Goal: Communication & Community: Share content

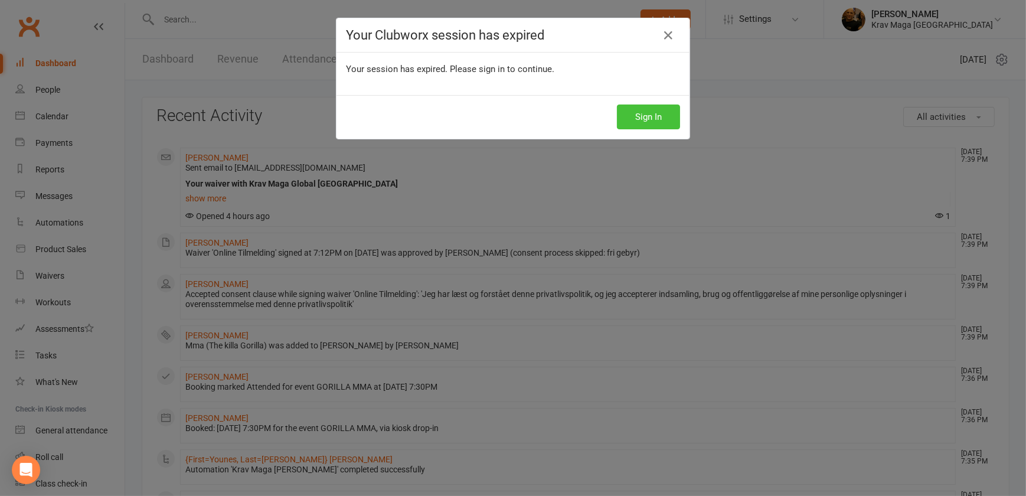
click at [642, 112] on button "Sign In" at bounding box center [648, 116] width 63 height 25
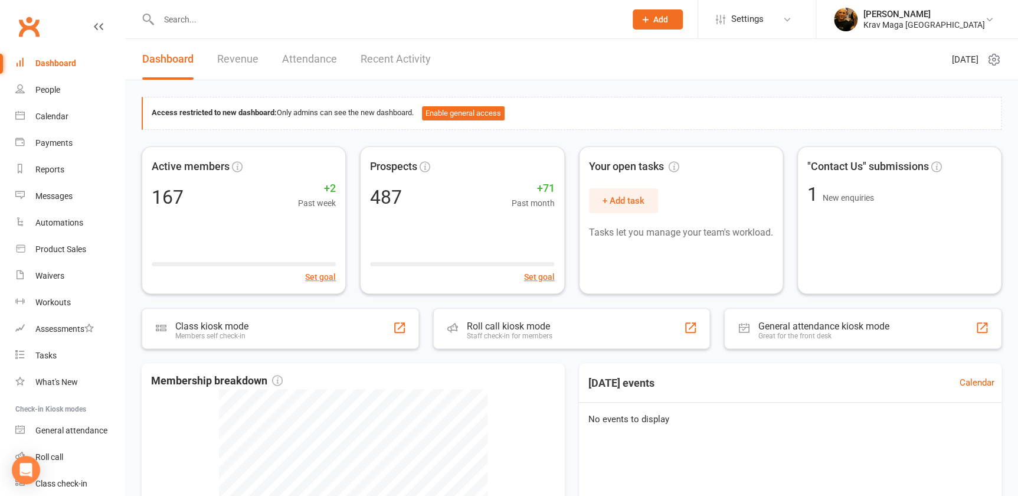
click at [59, 60] on div "Dashboard" at bounding box center [55, 62] width 41 height 9
click at [66, 116] on div "Calendar" at bounding box center [51, 116] width 33 height 9
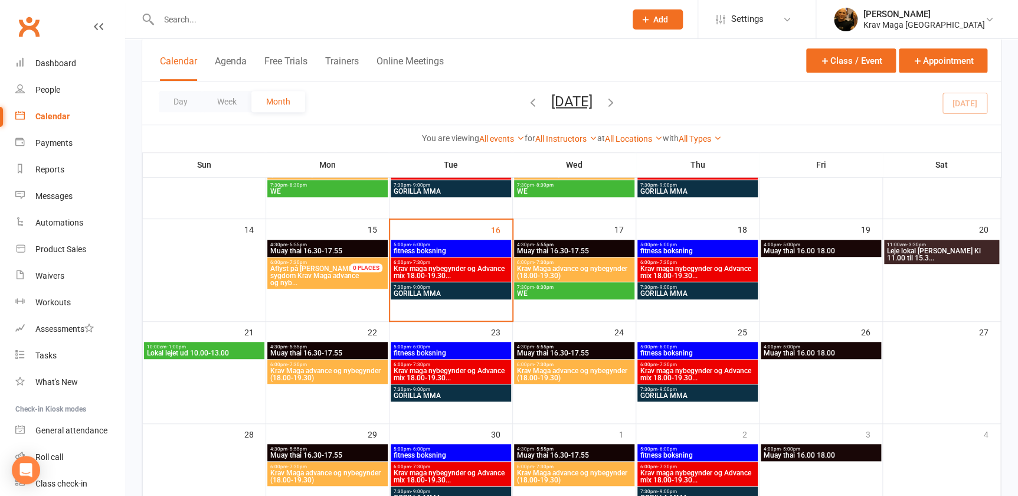
scroll to position [238, 0]
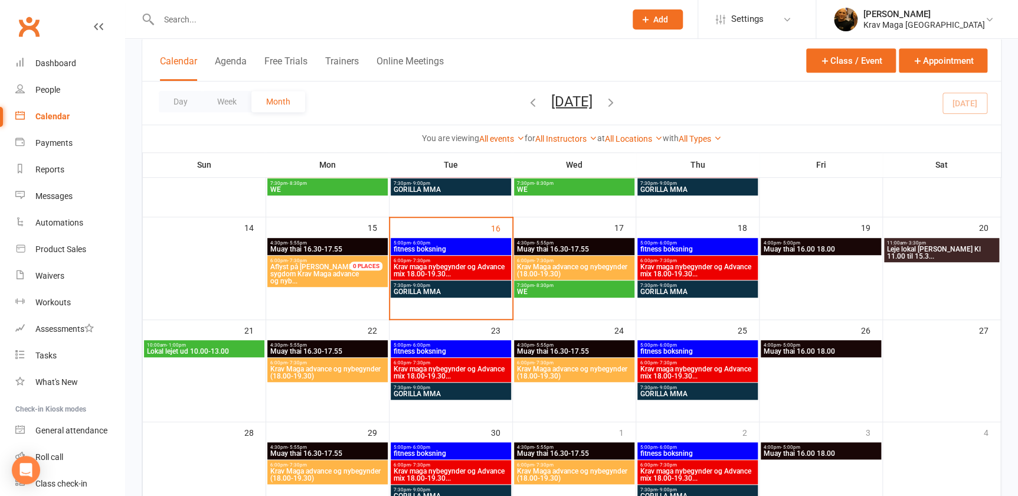
click at [422, 289] on span "GORILLA MMA" at bounding box center [451, 291] width 116 height 7
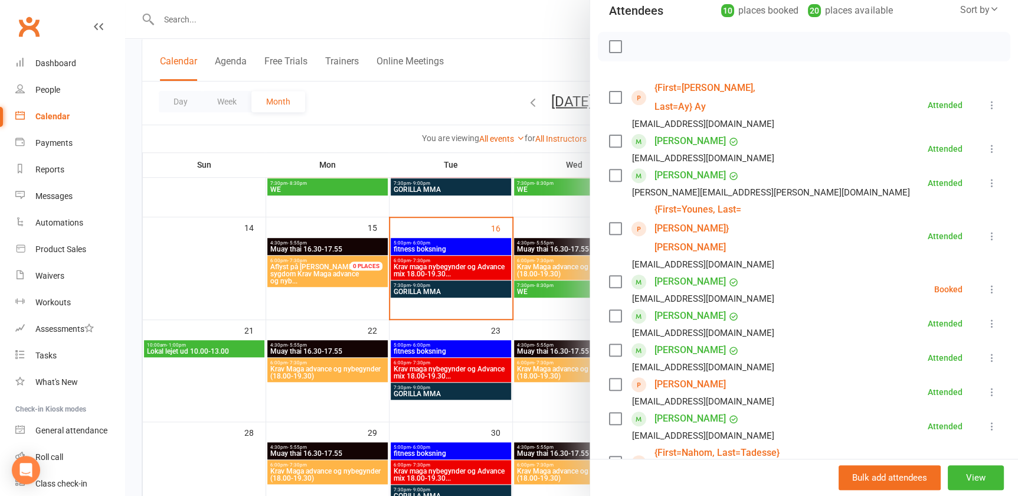
scroll to position [142, 0]
click at [986, 283] on icon at bounding box center [992, 289] width 12 height 12
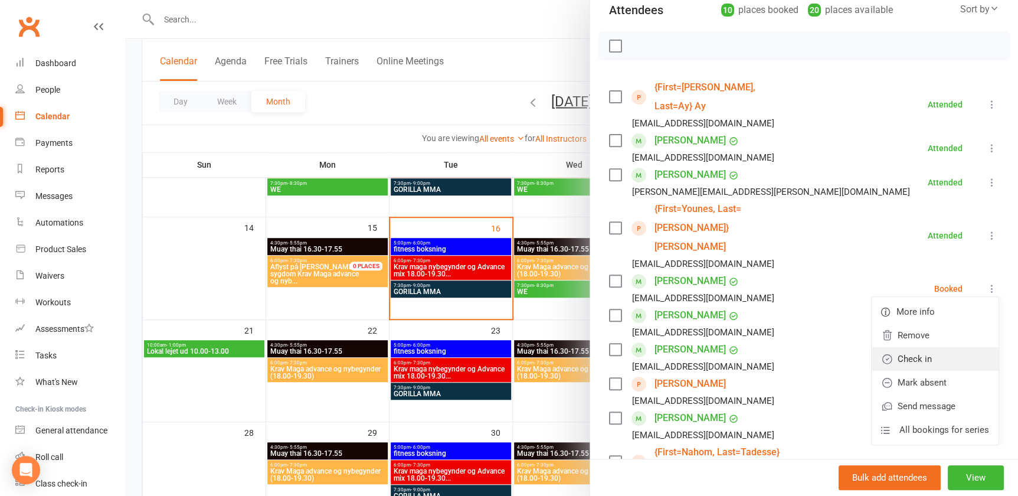
click at [897, 347] on link "Check in" at bounding box center [935, 359] width 127 height 24
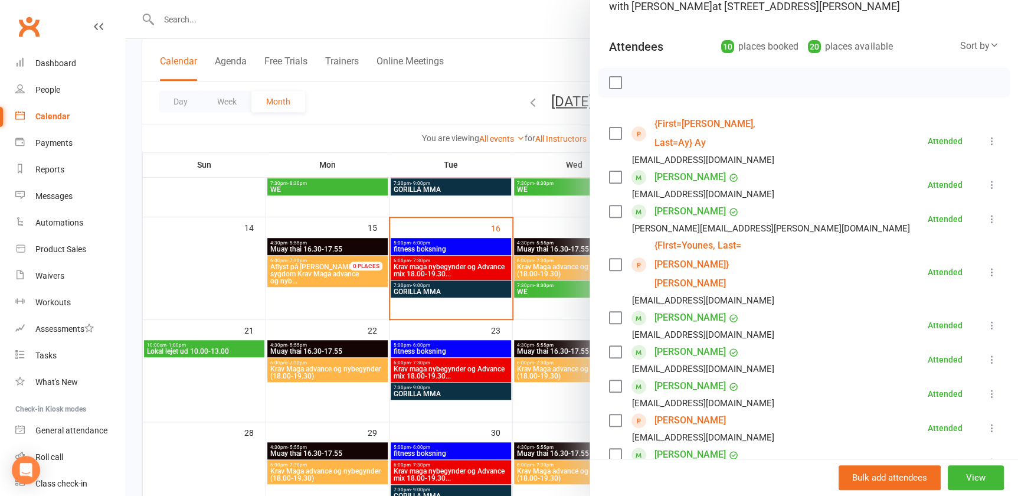
scroll to position [104, 0]
click at [828, 377] on li "Lucas Miguel Saculmmd@gmail.com Attended More info Remove Mark absent Undo chec…" at bounding box center [804, 394] width 390 height 34
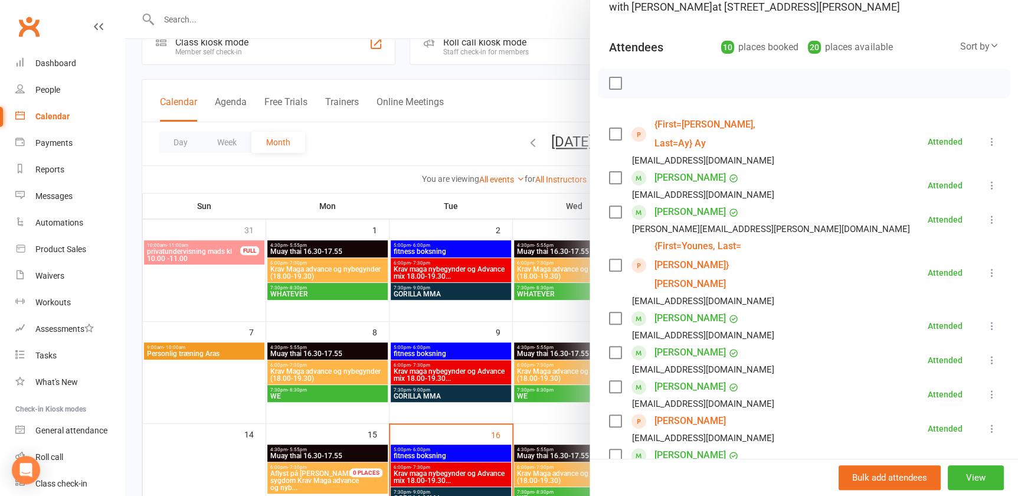
scroll to position [21, 0]
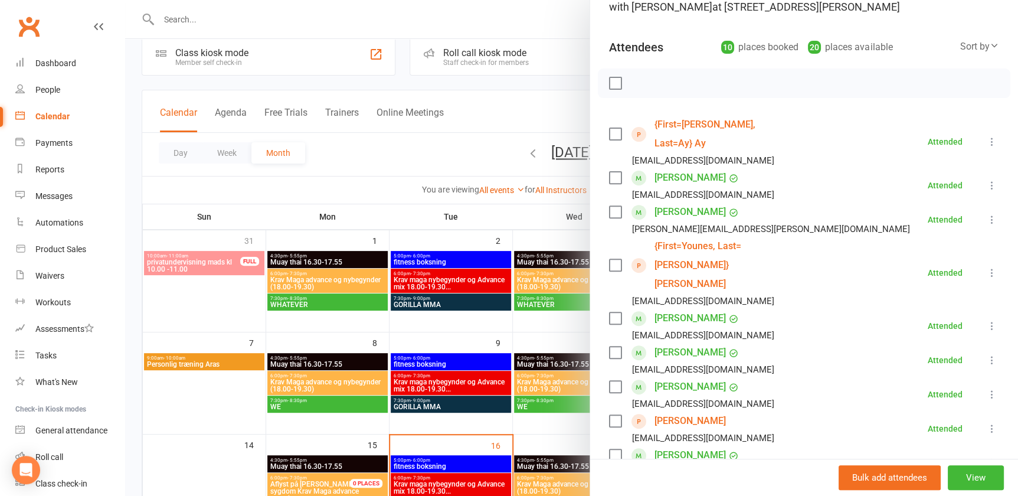
click at [247, 22] on div at bounding box center [571, 248] width 893 height 496
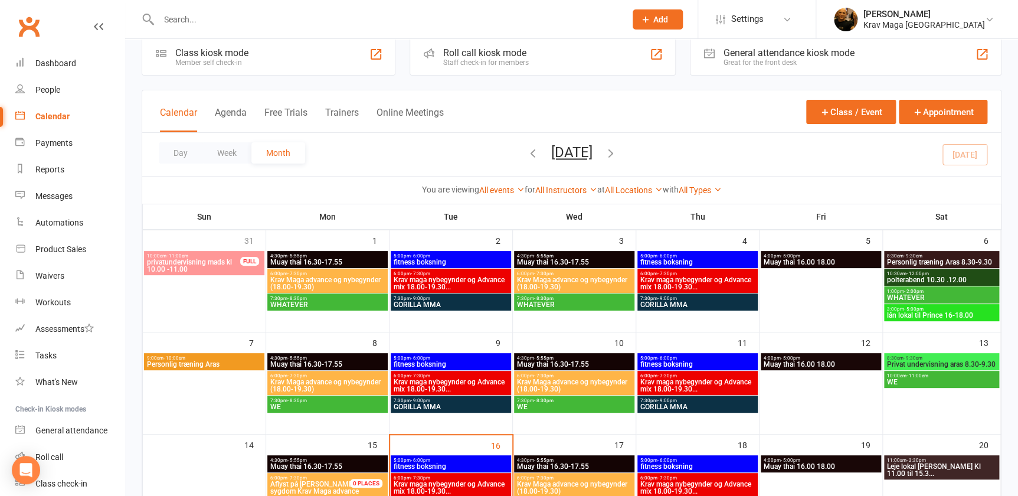
click at [247, 22] on input "text" at bounding box center [386, 19] width 462 height 17
paste input "Younes Dardar"
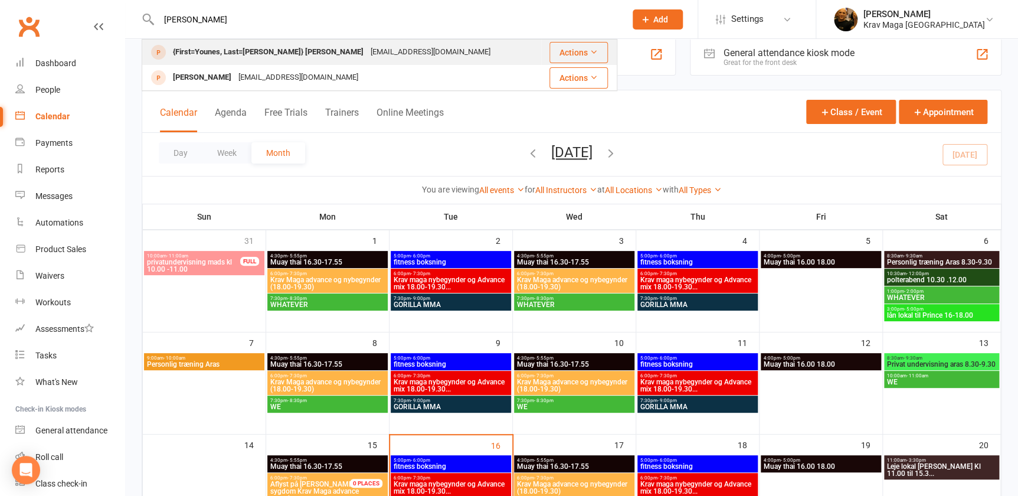
type input "Younes Dardar"
click at [223, 48] on div "{First=Younes, Last=[PERSON_NAME]} [PERSON_NAME]" at bounding box center [268, 52] width 198 height 17
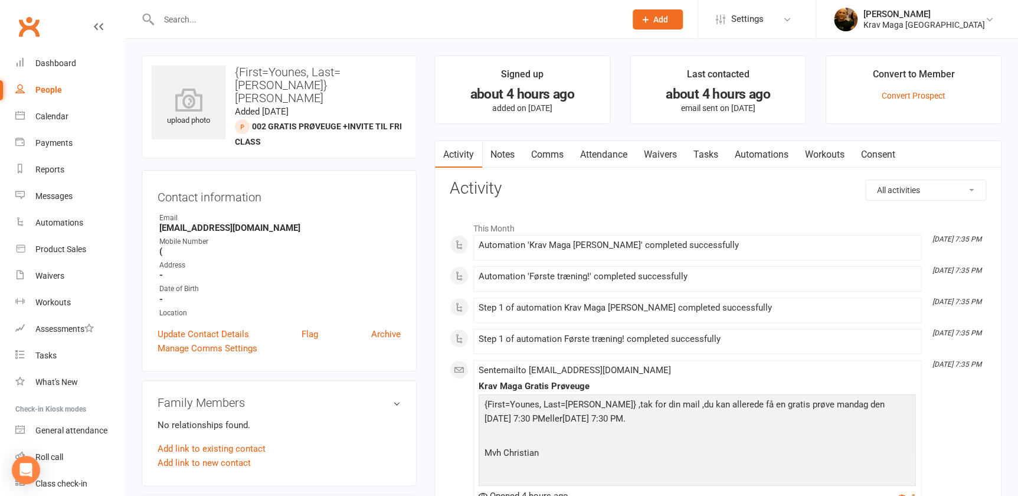
click at [551, 157] on link "Comms" at bounding box center [547, 154] width 49 height 27
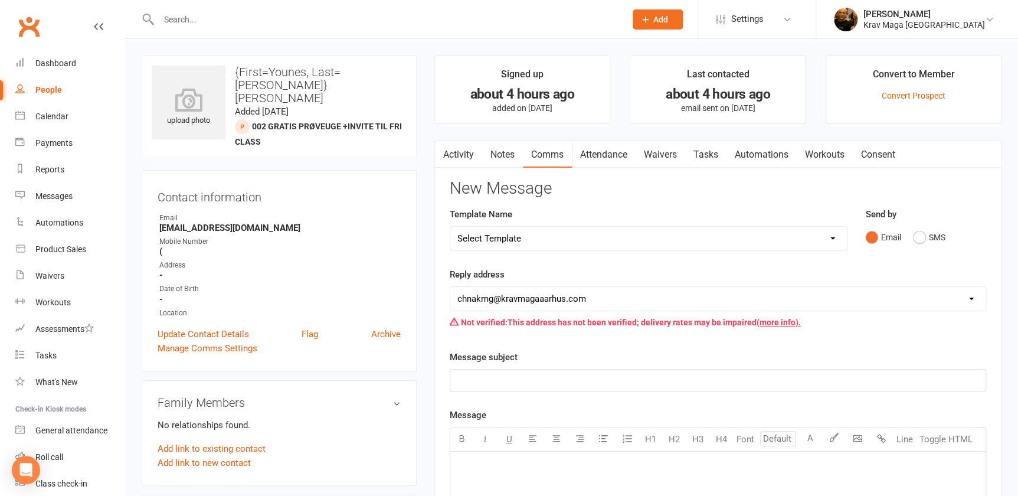
click at [834, 238] on select "Select Template [SMS] aflysning træning [Email] hvordan booke jeg på holdet [Em…" at bounding box center [648, 239] width 397 height 24
select select "7"
click at [450, 227] on select "Select Template [SMS] aflysning træning [Email] hvordan booke jeg på holdet [Em…" at bounding box center [648, 239] width 397 height 24
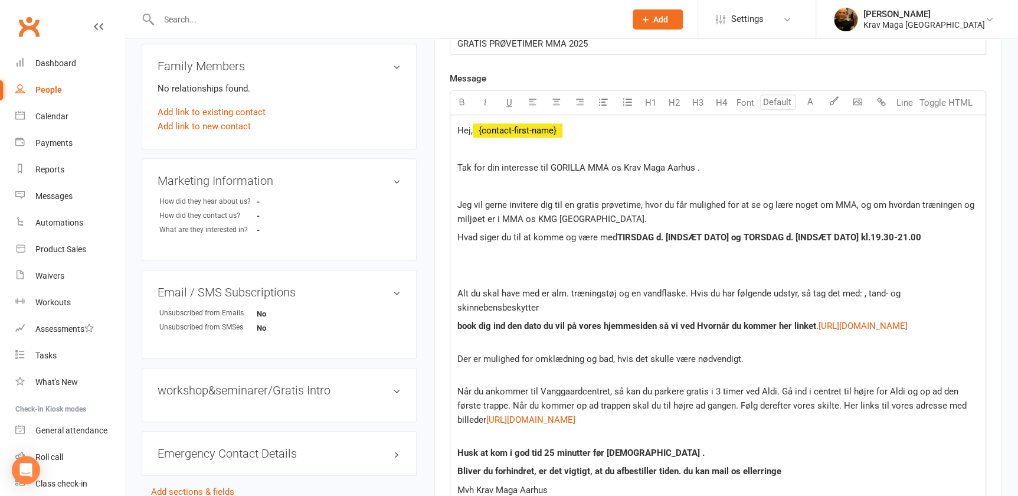
scroll to position [337, 0]
drag, startPoint x: 744, startPoint y: 234, endPoint x: 674, endPoint y: 238, distance: 70.3
click at [674, 238] on span "d. [INDSÆT DATO] og TORSDAG d. [INDSÆT DATO] kl.19.30-21.00" at bounding box center [788, 237] width 265 height 11
drag, startPoint x: 868, startPoint y: 236, endPoint x: 795, endPoint y: 240, distance: 72.7
click at [795, 240] on span "d.16 september og TORSDAG d. [INDSÆT DATO] kl.19.30-21.00" at bounding box center [769, 237] width 226 height 11
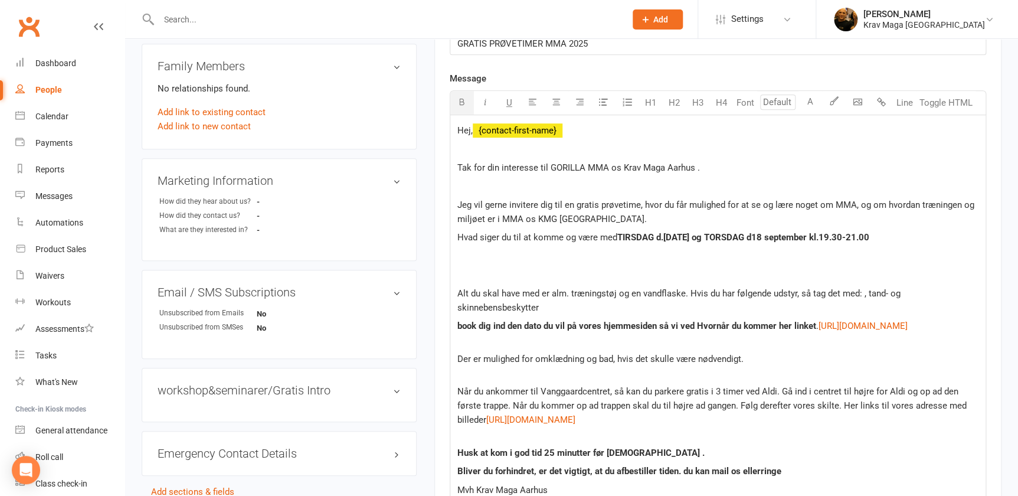
click at [796, 236] on span "d.16 september og TORSDAG d18 september kl.19.30-21.00" at bounding box center [762, 237] width 213 height 11
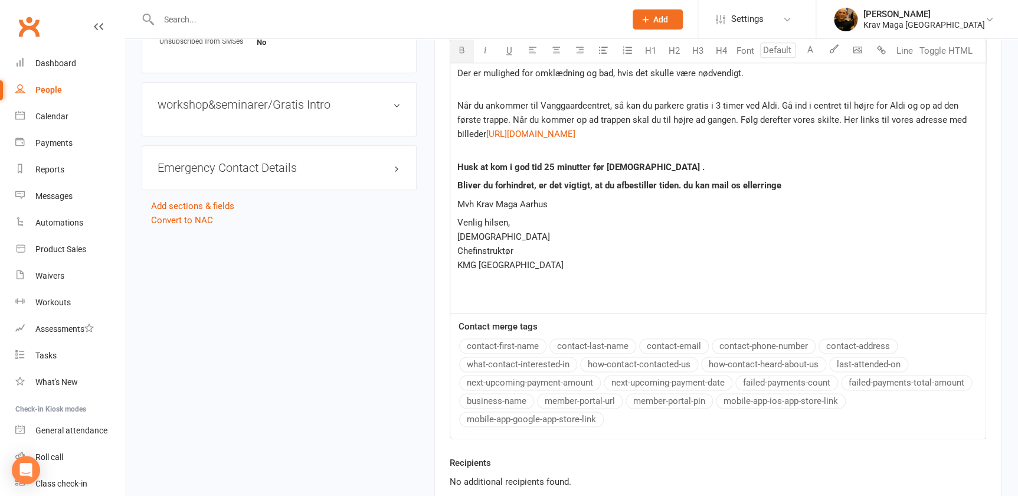
scroll to position [762, 0]
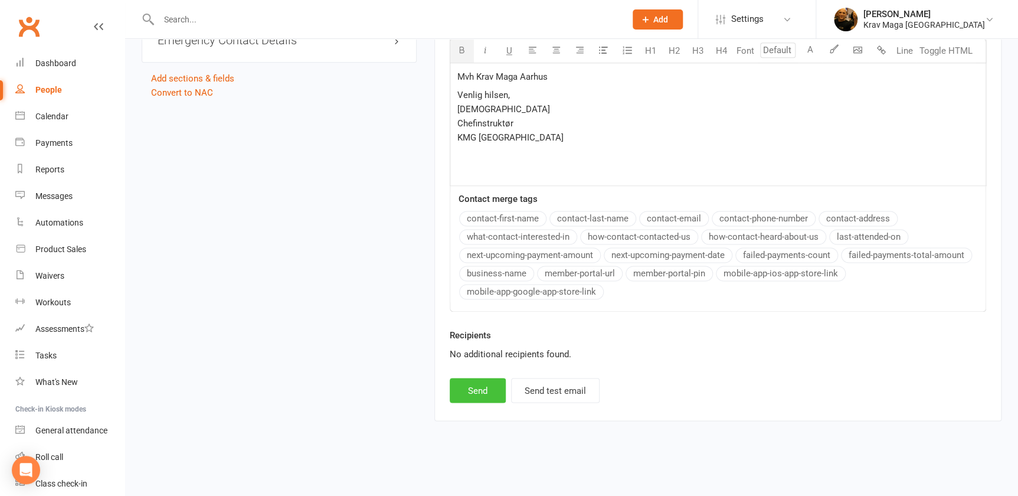
click at [469, 390] on button "Send" at bounding box center [478, 390] width 56 height 25
select select
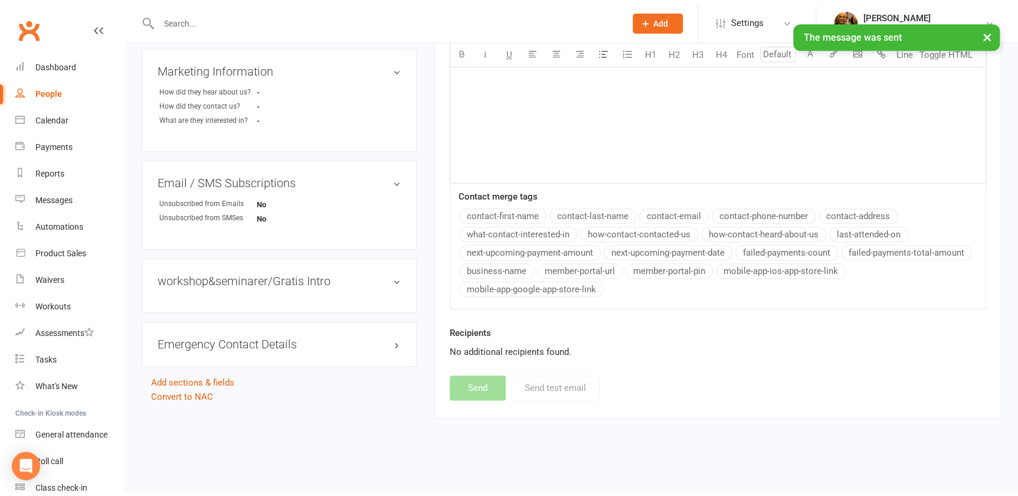
scroll to position [442, 0]
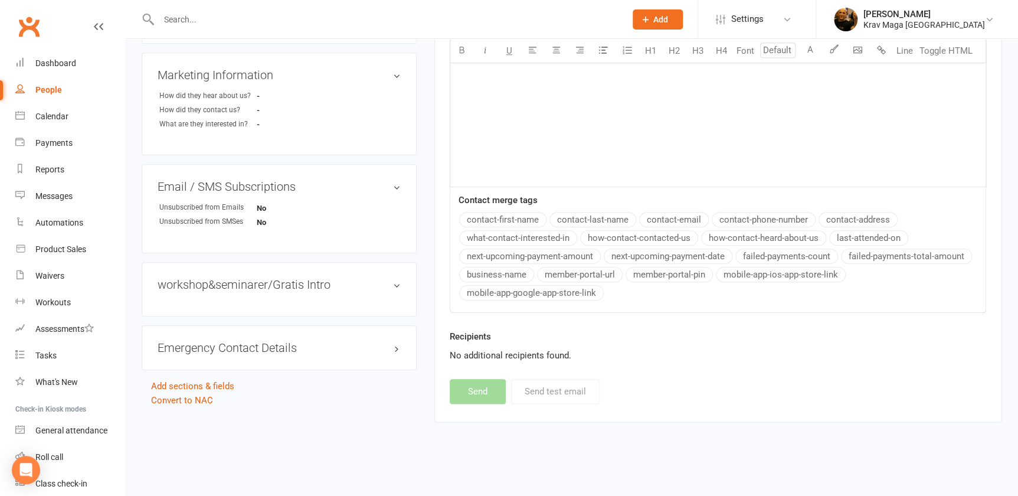
paste input "Ahmed Ay"
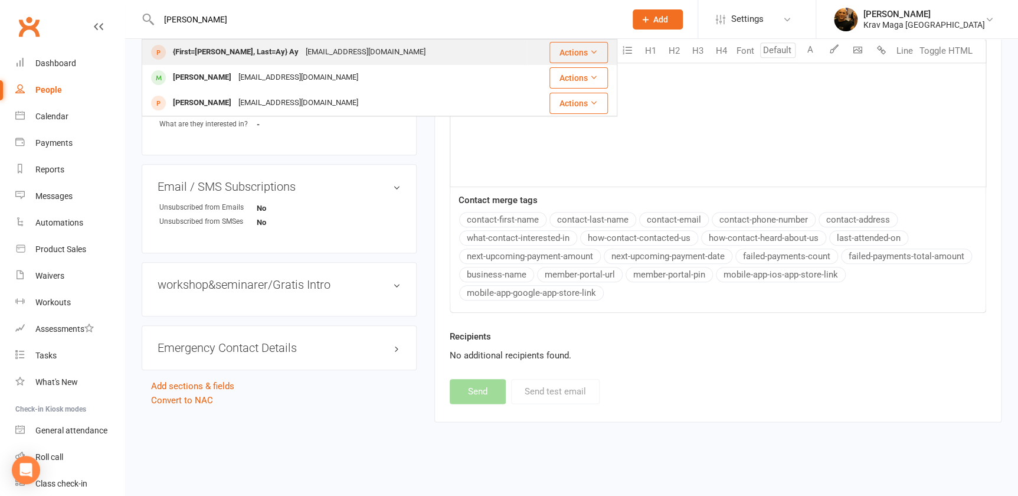
type input "Ahmed Ay"
click at [229, 47] on div "{First=[PERSON_NAME], Last=Ay} Ay" at bounding box center [235, 52] width 133 height 17
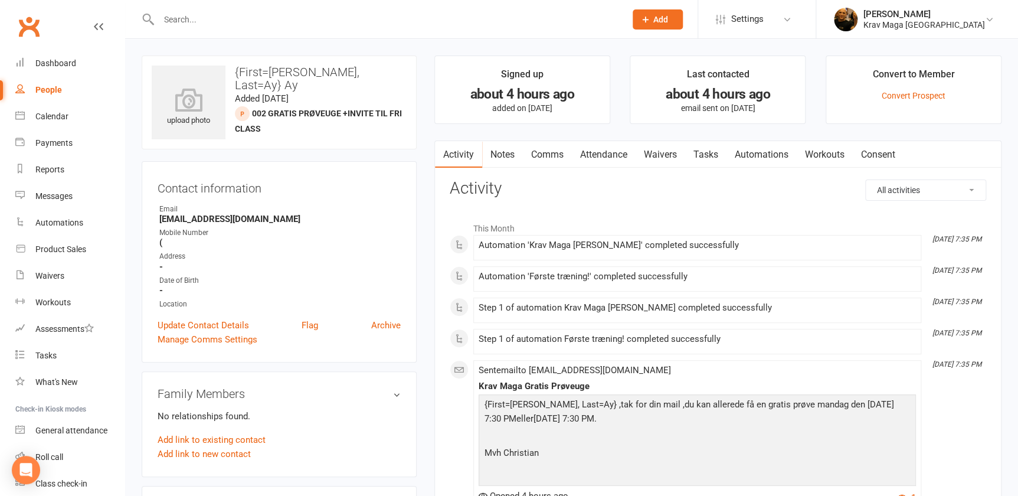
click at [553, 157] on link "Comms" at bounding box center [547, 154] width 49 height 27
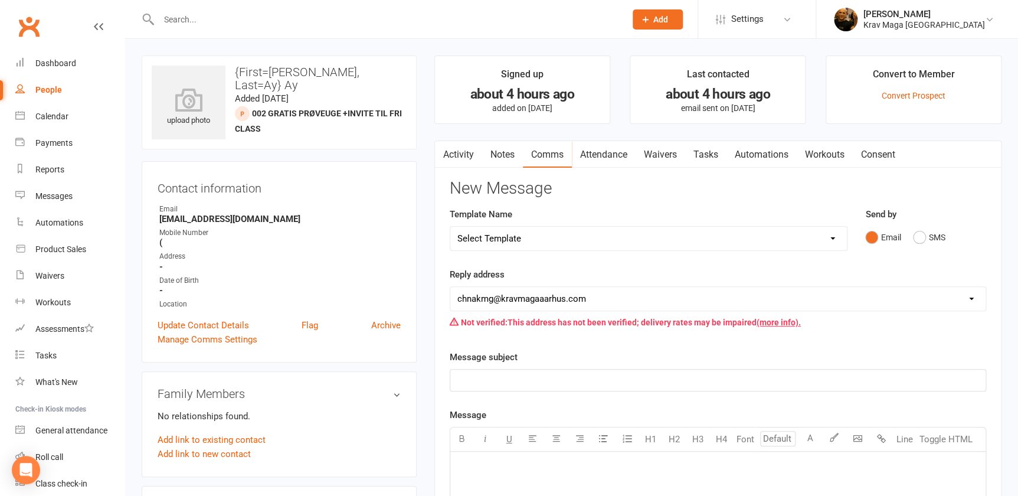
click at [835, 238] on select "Select Template [SMS] aflysning træning [Email] hvordan booke jeg på holdet [Em…" at bounding box center [648, 239] width 397 height 24
select select "7"
click at [450, 227] on select "Select Template [SMS] aflysning træning [Email] hvordan booke jeg på holdet [Em…" at bounding box center [648, 239] width 397 height 24
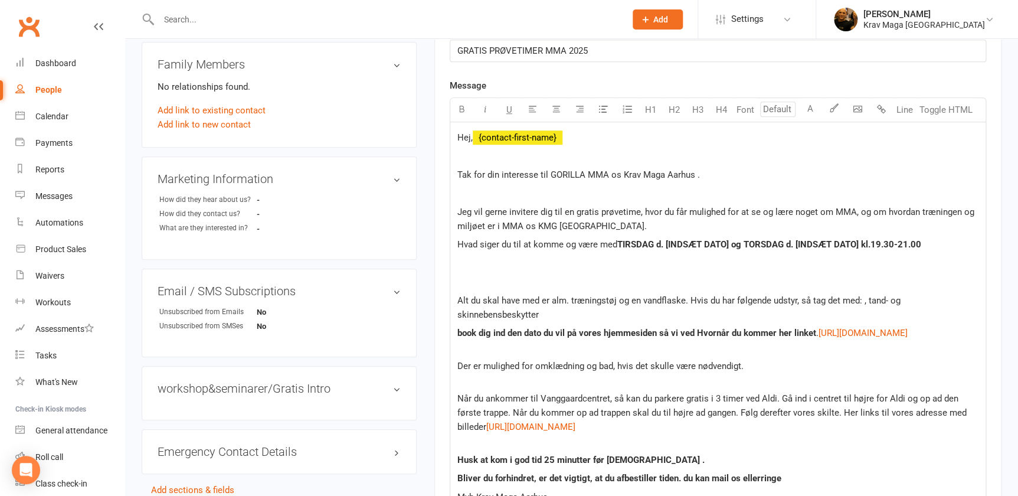
scroll to position [330, 0]
drag, startPoint x: 744, startPoint y: 241, endPoint x: 674, endPoint y: 247, distance: 71.0
click at [674, 247] on span "d. [INDSÆT DATO] og TORSDAG d. [INDSÆT DATO] kl.19.30-21.00" at bounding box center [788, 244] width 265 height 11
drag, startPoint x: 869, startPoint y: 243, endPoint x: 799, endPoint y: 242, distance: 69.7
click at [799, 242] on span "d.16 september og TORSDAG d. [INDSÆT DATO] kl.19.30-21.00" at bounding box center [769, 244] width 226 height 11
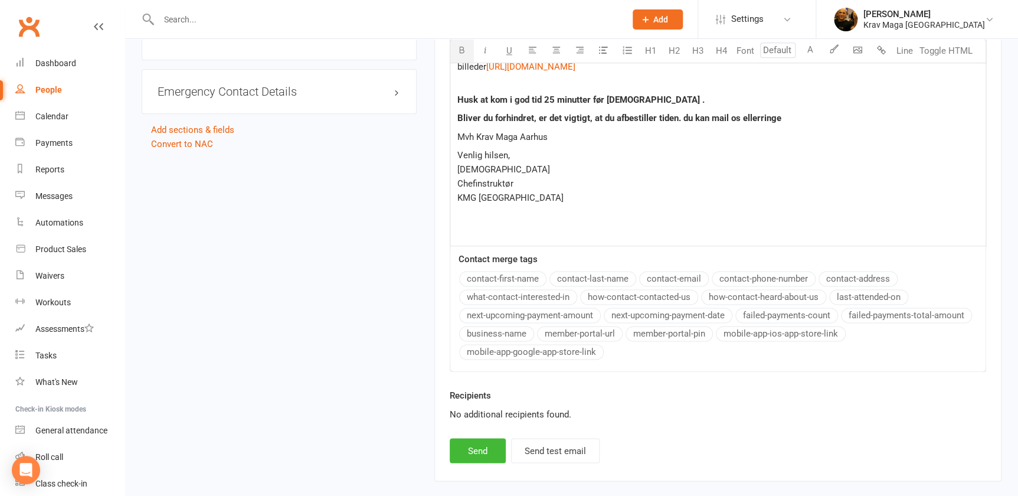
scroll to position [690, 0]
click at [466, 459] on button "Send" at bounding box center [478, 449] width 56 height 25
select select
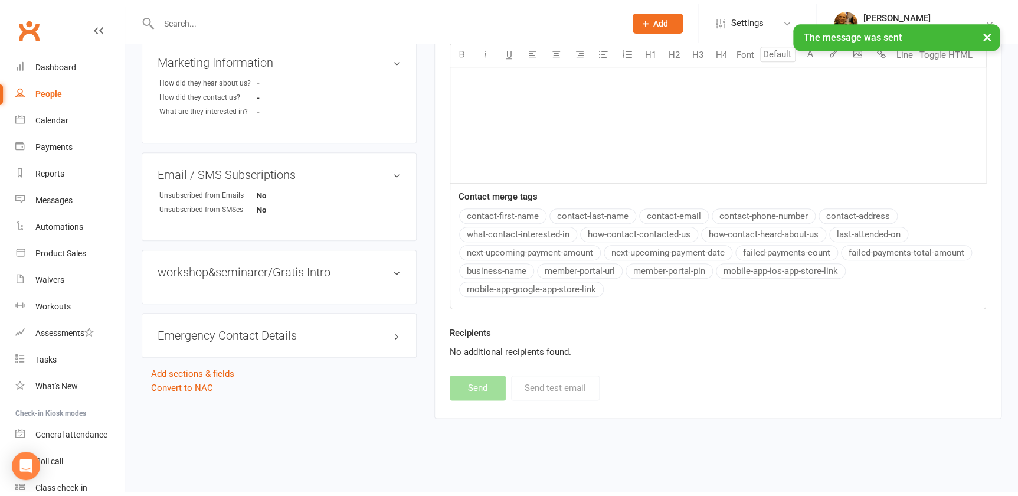
scroll to position [442, 0]
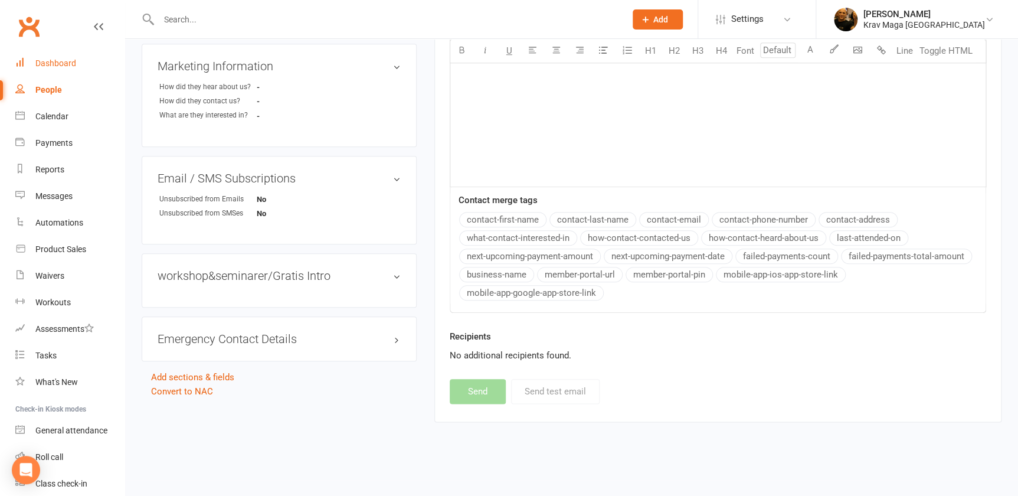
click at [48, 62] on div "Dashboard" at bounding box center [55, 62] width 41 height 9
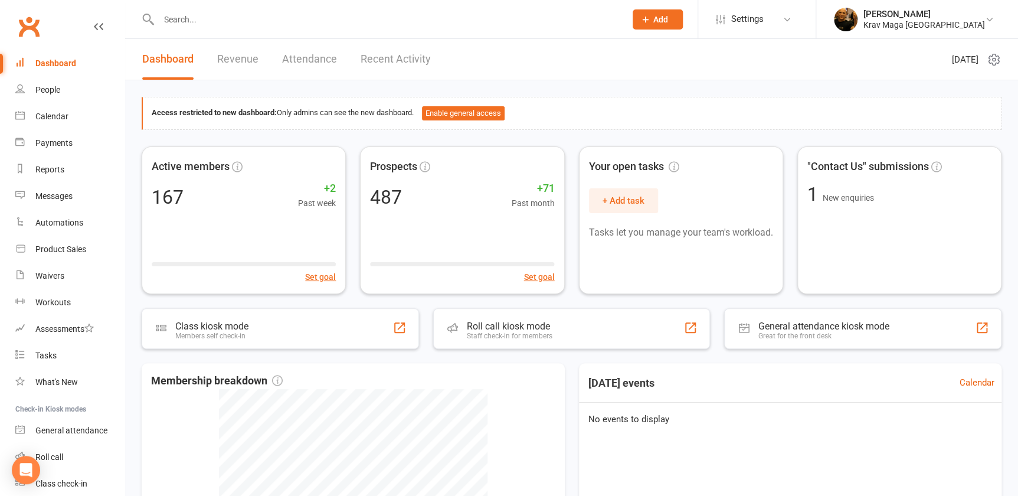
click at [235, 58] on link "Revenue" at bounding box center [237, 59] width 41 height 41
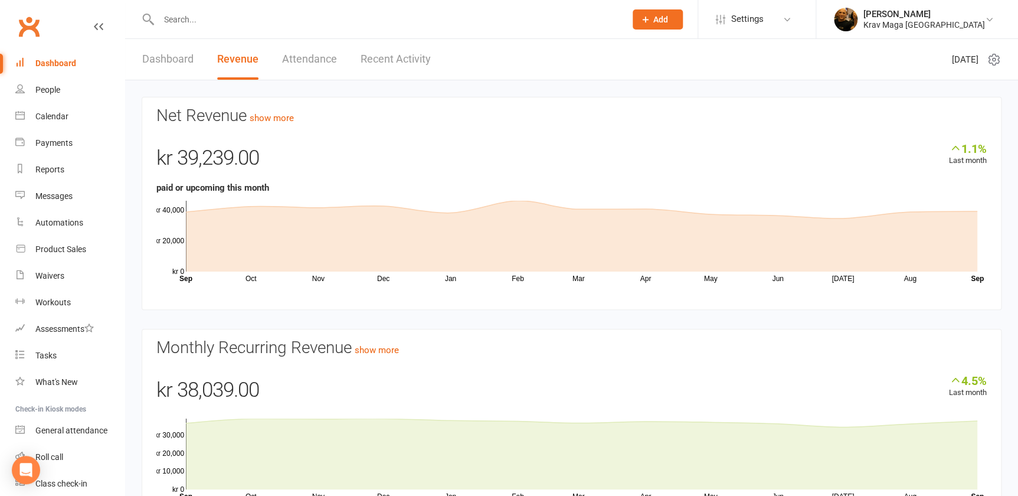
click at [63, 66] on div "Dashboard" at bounding box center [55, 62] width 41 height 9
click at [155, 58] on link "Dashboard" at bounding box center [167, 59] width 51 height 41
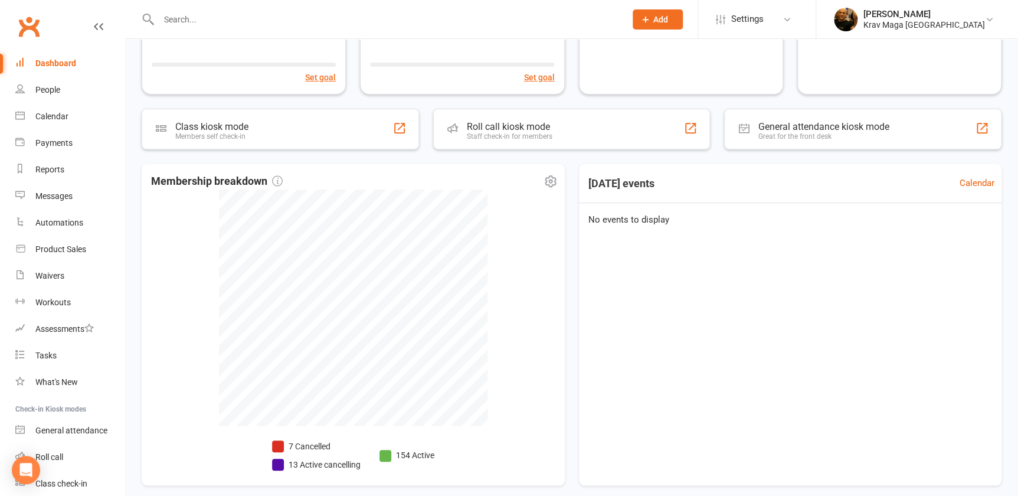
scroll to position [250, 0]
